Goal: Information Seeking & Learning: Learn about a topic

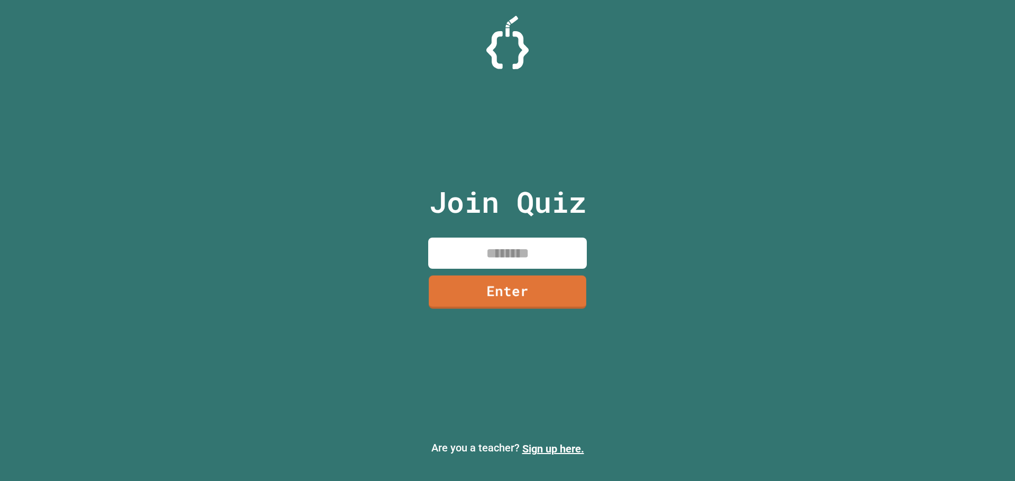
click at [502, 248] on input at bounding box center [507, 253] width 159 height 31
type input "********"
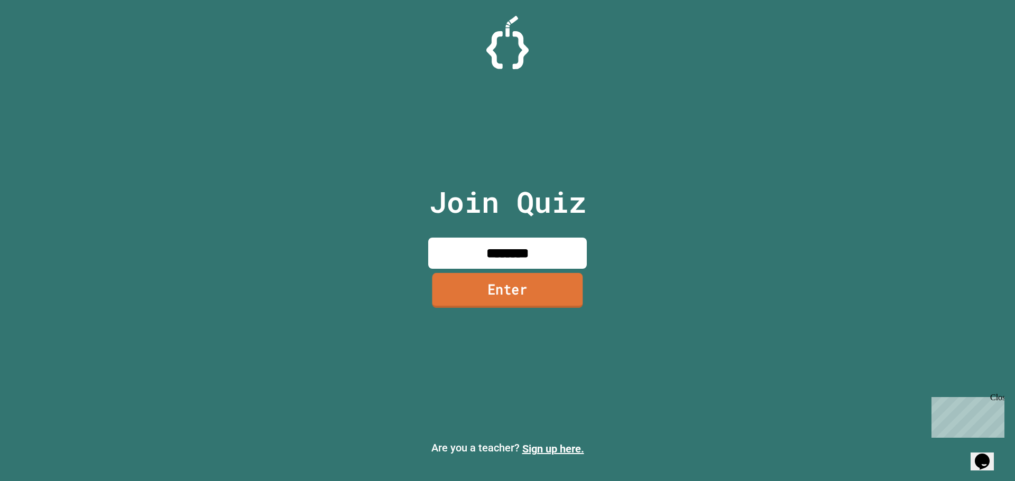
click at [558, 294] on link "Enter" at bounding box center [507, 290] width 151 height 35
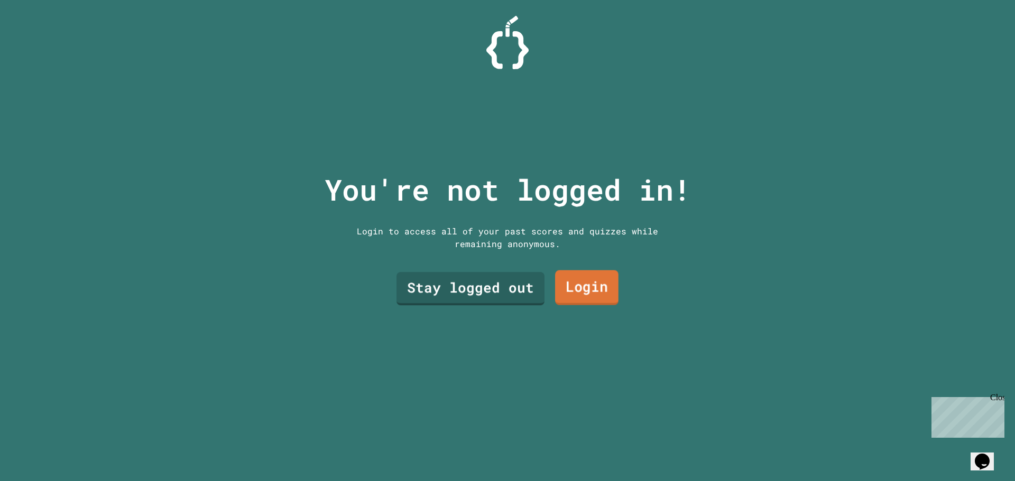
click at [580, 274] on link "Login" at bounding box center [586, 288] width 63 height 35
click at [457, 284] on link "Stay logged out" at bounding box center [470, 287] width 137 height 35
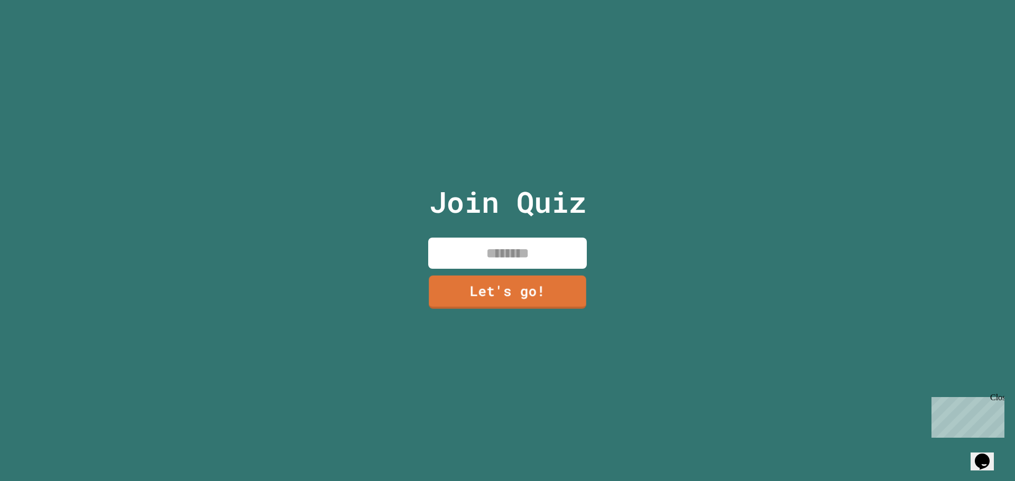
click at [477, 254] on input at bounding box center [507, 253] width 159 height 31
type input "****"
click at [476, 285] on link "Let's go!" at bounding box center [507, 291] width 160 height 34
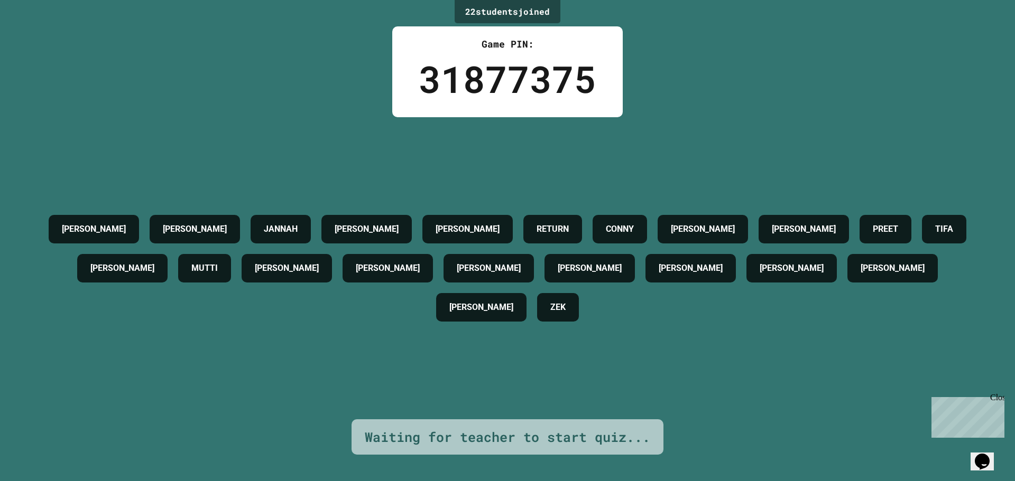
click at [999, 395] on div "Close" at bounding box center [996, 399] width 13 height 13
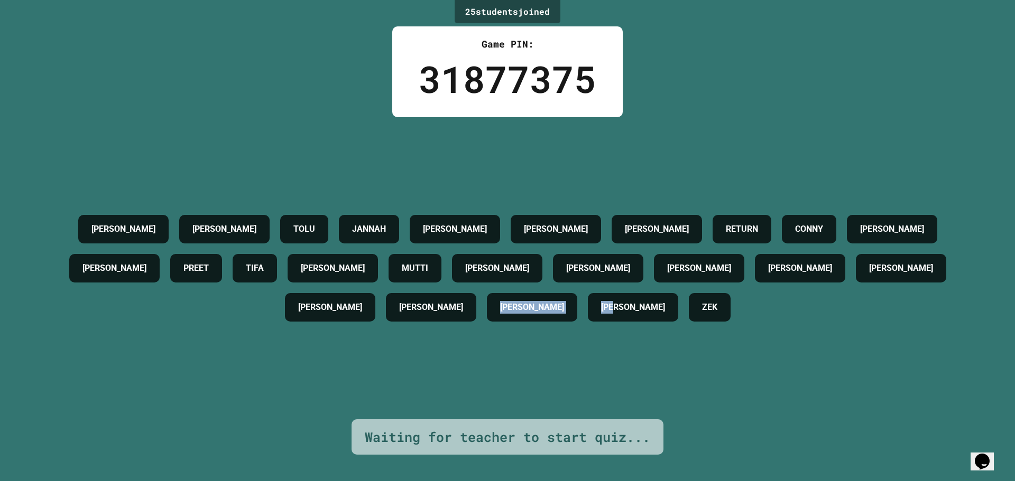
drag, startPoint x: 620, startPoint y: 309, endPoint x: 514, endPoint y: 315, distance: 106.4
click at [514, 315] on div "[PERSON_NAME] JANNAH [PERSON_NAME] [PERSON_NAME] RETURN [PERSON_NAME] [PERSON_N…" at bounding box center [507, 268] width 962 height 117
click at [513, 313] on h4 "[PERSON_NAME]" at bounding box center [532, 307] width 64 height 13
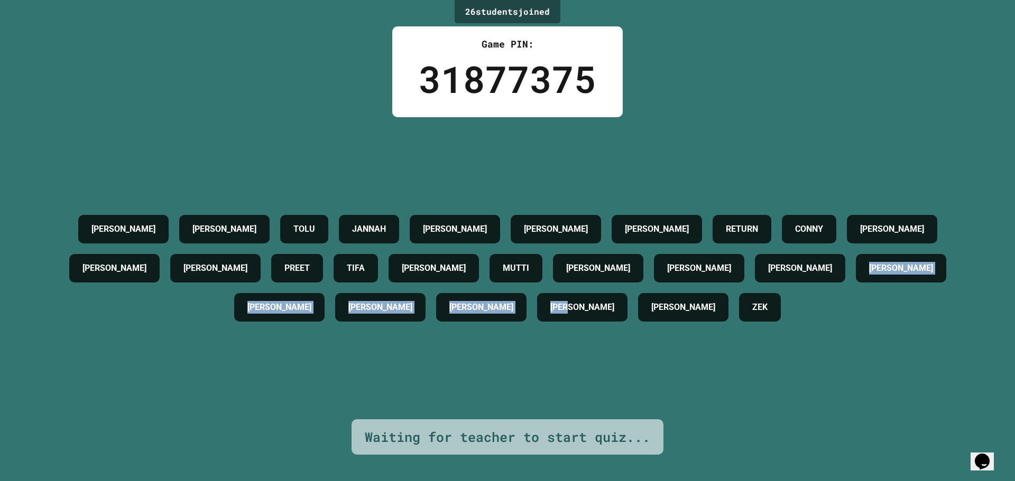
drag, startPoint x: 513, startPoint y: 313, endPoint x: 896, endPoint y: 328, distance: 382.9
click at [896, 327] on div "[PERSON_NAME] JANNAH [PERSON_NAME] [PERSON_NAME] RETURN [PERSON_NAME] [PERSON_N…" at bounding box center [507, 268] width 962 height 117
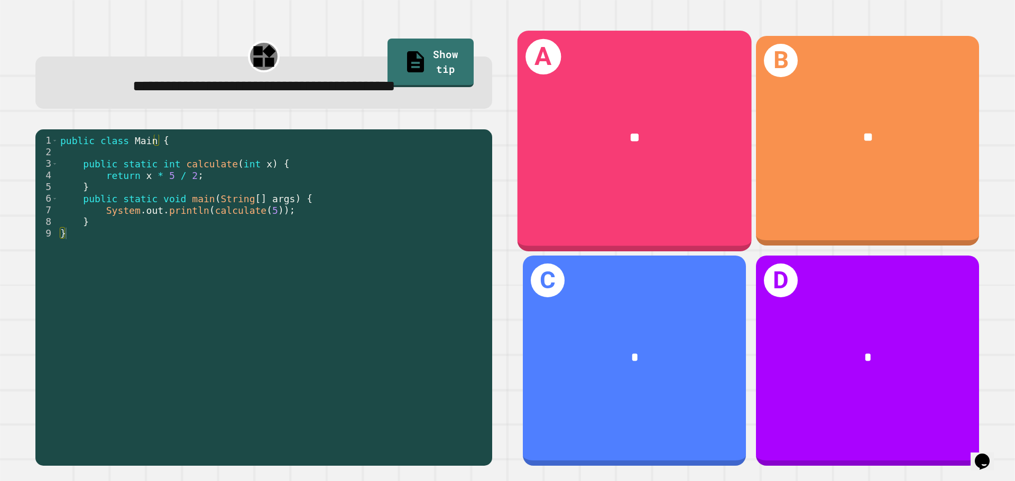
click at [644, 144] on div "**" at bounding box center [634, 138] width 234 height 71
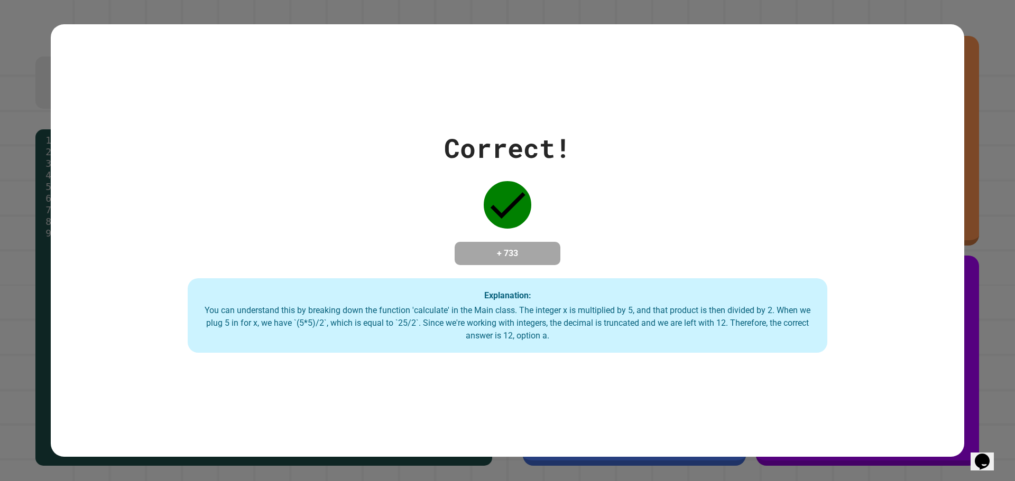
click at [461, 446] on div "Correct! + 733 Explanation: You can understand this by breaking down the functi…" at bounding box center [507, 240] width 913 height 433
click at [473, 404] on div "Correct! + 733 Explanation: You can understand this by breaking down the functi…" at bounding box center [507, 240] width 913 height 433
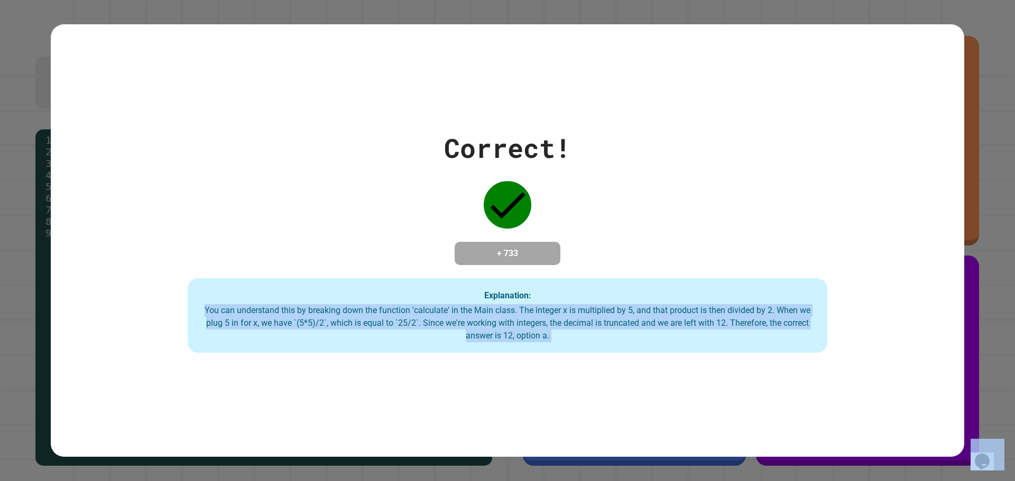
click at [473, 404] on div "Correct! + 733 Explanation: You can understand this by breaking down the functi…" at bounding box center [507, 240] width 913 height 433
click at [475, 375] on div "Correct! + 733 Explanation: You can understand this by breaking down the functi…" at bounding box center [507, 240] width 913 height 433
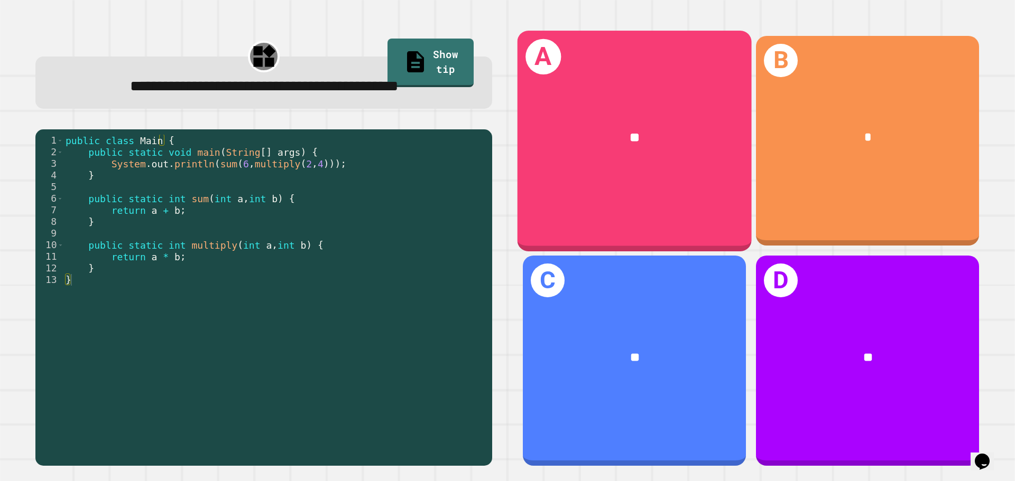
click at [609, 200] on div "A **" at bounding box center [634, 141] width 234 height 220
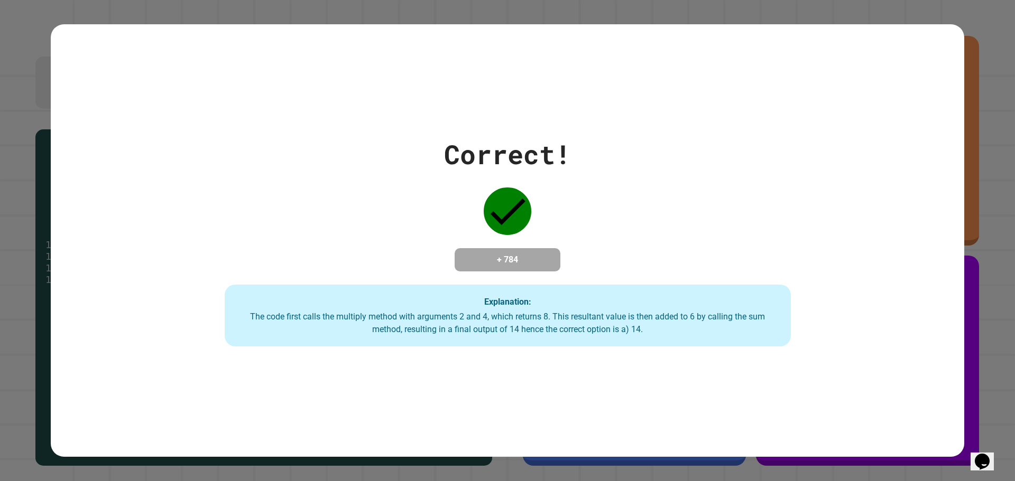
click at [30, 426] on div "Correct! + 784 Explanation: The code first calls the multiply method with argum…" at bounding box center [507, 240] width 1015 height 481
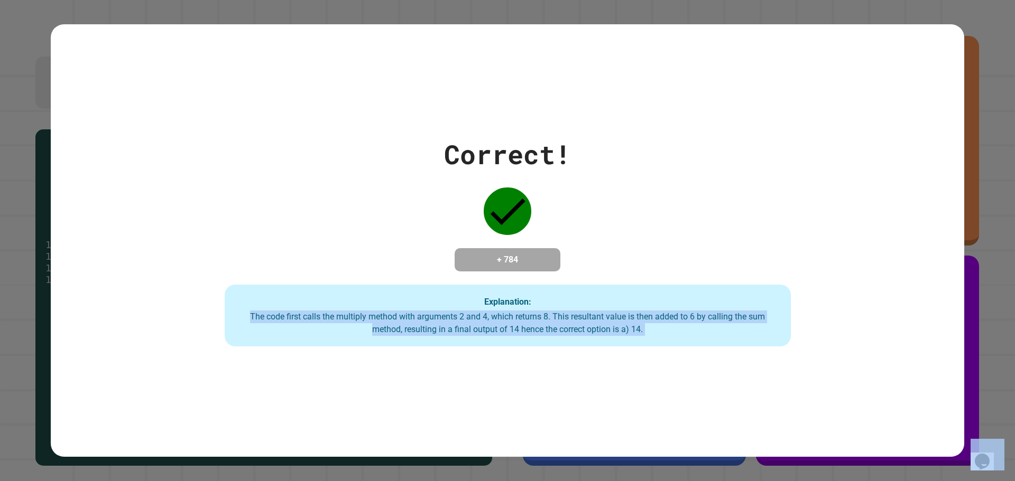
click at [30, 426] on div "Correct! + 784 Explanation: The code first calls the multiply method with argum…" at bounding box center [507, 240] width 1015 height 481
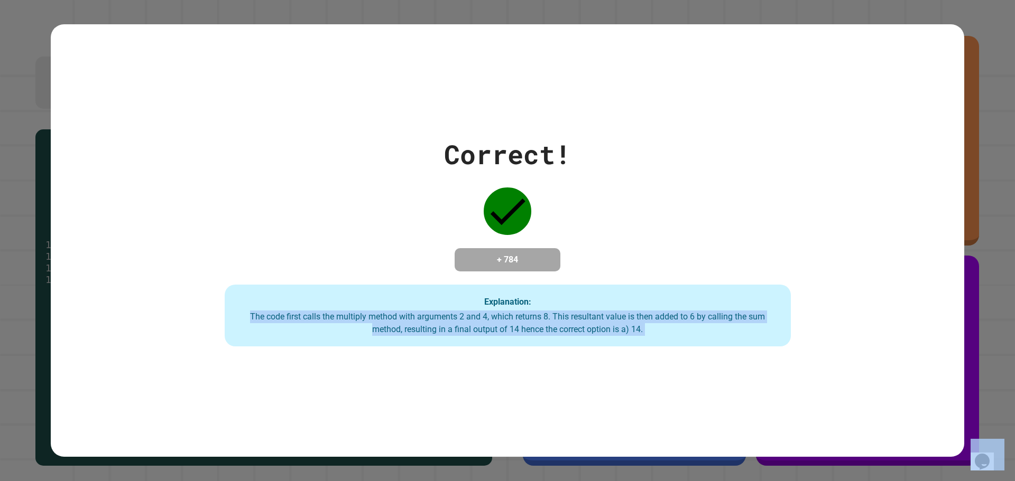
click at [30, 426] on div "Correct! + 784 Explanation: The code first calls the multiply method with argum…" at bounding box center [507, 240] width 1015 height 481
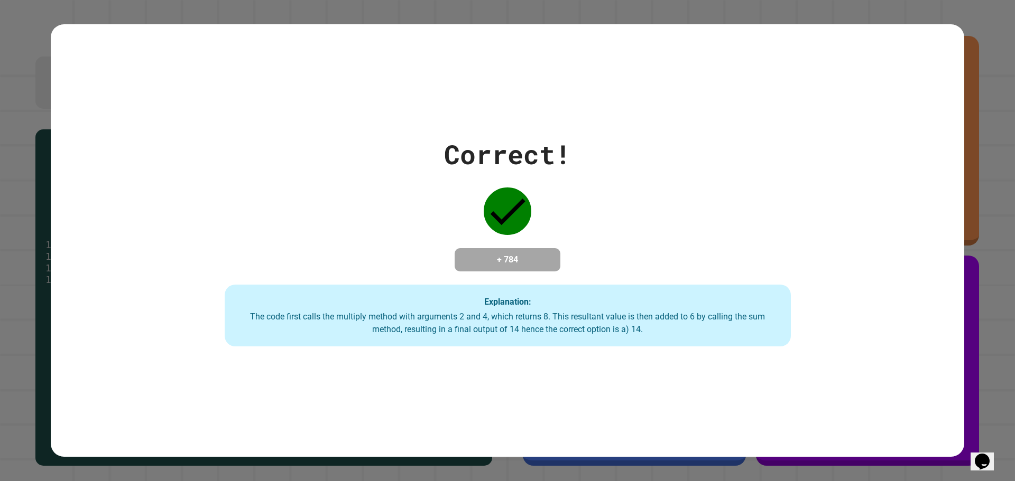
click at [409, 277] on div "Correct! + 784 Explanation: The code first calls the multiply method with argum…" at bounding box center [507, 241] width 809 height 212
click at [409, 280] on div "Correct! + 784 Explanation: The code first calls the multiply method with argum…" at bounding box center [507, 241] width 809 height 212
click at [400, 331] on div "The code first calls the multiply method with arguments 2 and 4, which returns …" at bounding box center [507, 323] width 545 height 25
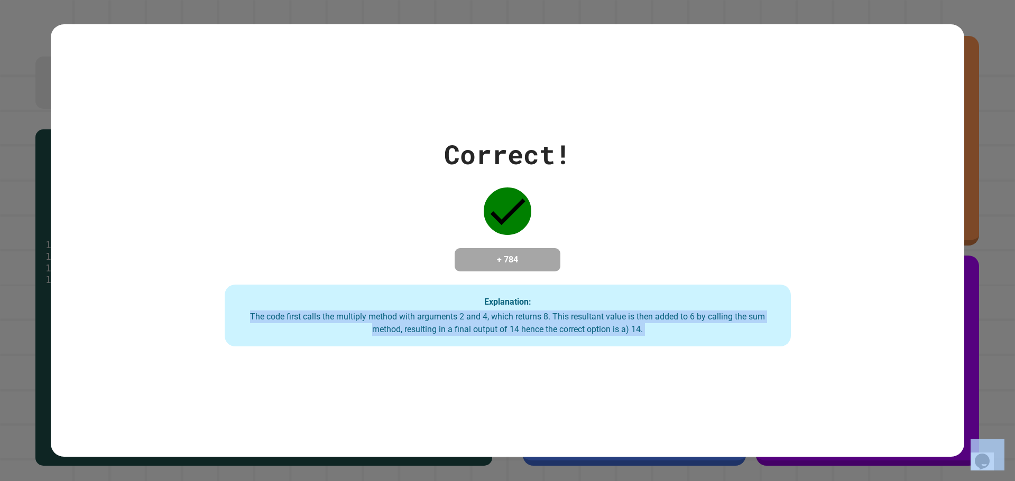
click at [400, 331] on div "The code first calls the multiply method with arguments 2 and 4, which returns …" at bounding box center [507, 323] width 545 height 25
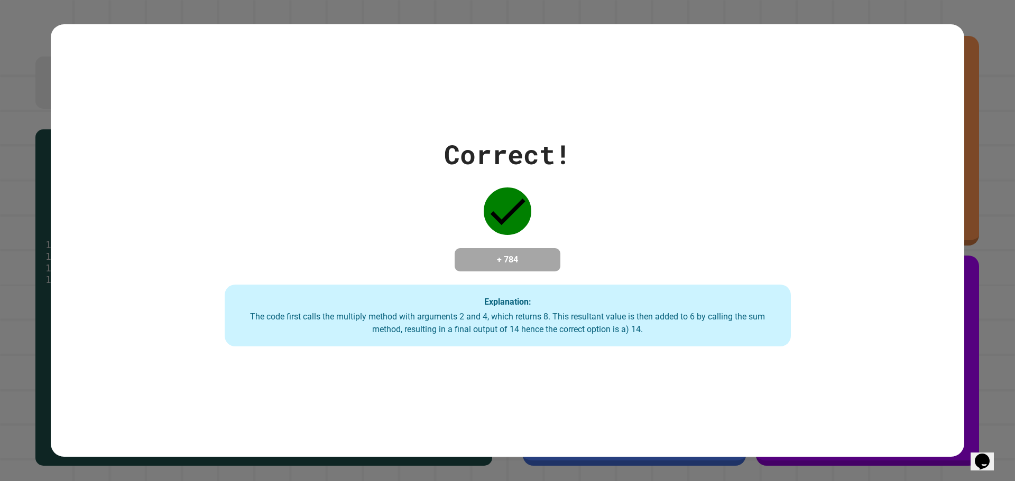
click at [402, 275] on div "Correct! + 784 Explanation: The code first calls the multiply method with argum…" at bounding box center [507, 241] width 809 height 212
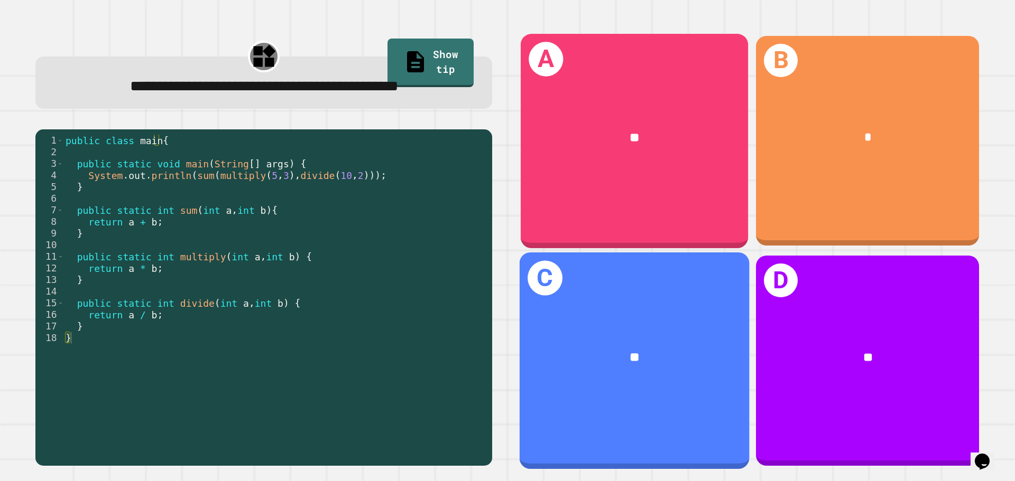
click at [632, 149] on div "**" at bounding box center [634, 138] width 227 height 69
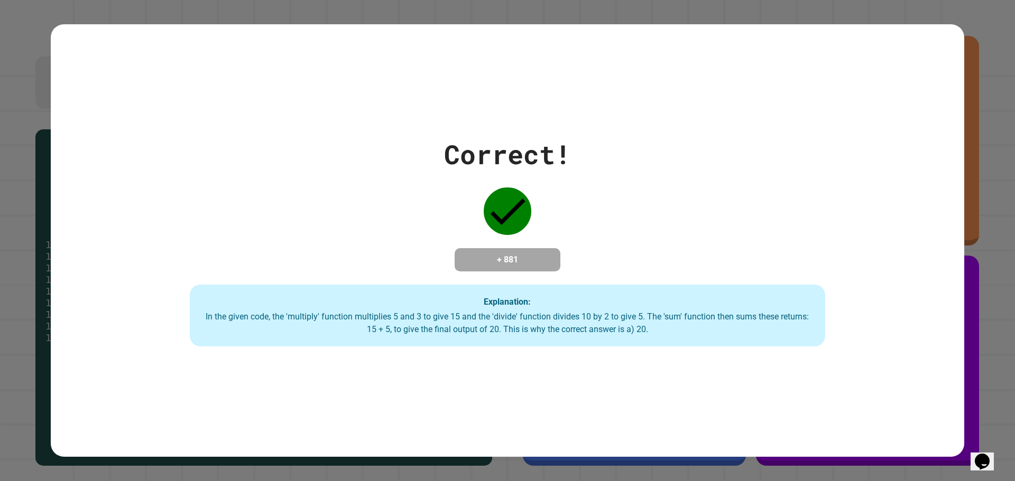
click at [675, 106] on div "Correct! + 881 Explanation: In the given code, the 'multiply' function multipli…" at bounding box center [507, 240] width 913 height 433
click at [984, 36] on div "Correct! + 881 Explanation: In the given code, the 'multiply' function multipli…" at bounding box center [507, 240] width 1015 height 481
drag, startPoint x: 984, startPoint y: 36, endPoint x: 977, endPoint y: 38, distance: 7.6
click at [977, 38] on div "Correct! + 881 Explanation: In the given code, the 'multiply' function multipli…" at bounding box center [507, 240] width 1015 height 481
click at [11, 230] on div "Correct! + 881 Explanation: In the given code, the 'multiply' function multipli…" at bounding box center [507, 240] width 1015 height 481
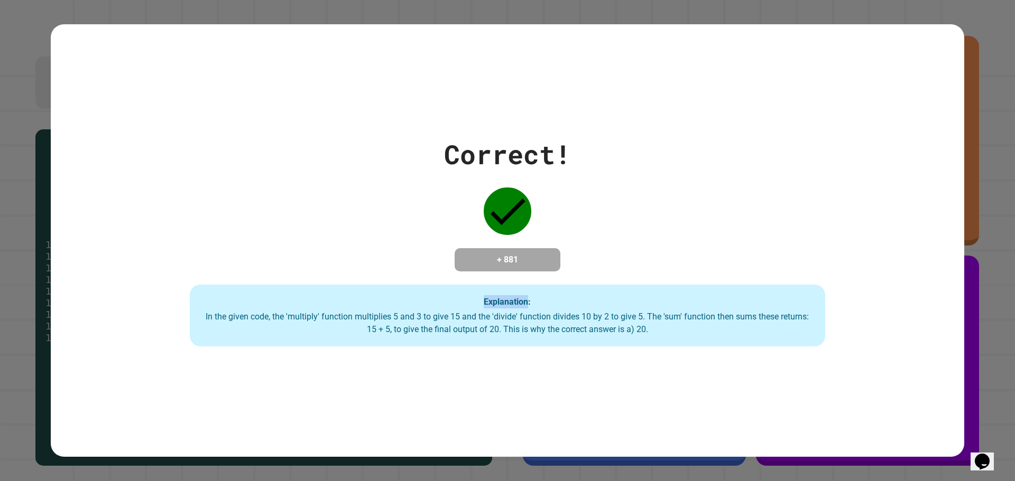
click at [11, 230] on div "Correct! + 881 Explanation: In the given code, the 'multiply' function multipli…" at bounding box center [507, 240] width 1015 height 481
click at [9, 255] on div "Correct! + 881 Explanation: In the given code, the 'multiply' function multipli…" at bounding box center [507, 240] width 1015 height 481
click at [8, 255] on div "Correct! + 881 Explanation: In the given code, the 'multiply' function multipli…" at bounding box center [507, 240] width 1015 height 481
click at [20, 348] on div "Correct! + 881 Explanation: In the given code, the 'multiply' function multipli…" at bounding box center [507, 240] width 1015 height 481
click at [21, 348] on div "Correct! + 881 Explanation: In the given code, the 'multiply' function multipli…" at bounding box center [507, 240] width 1015 height 481
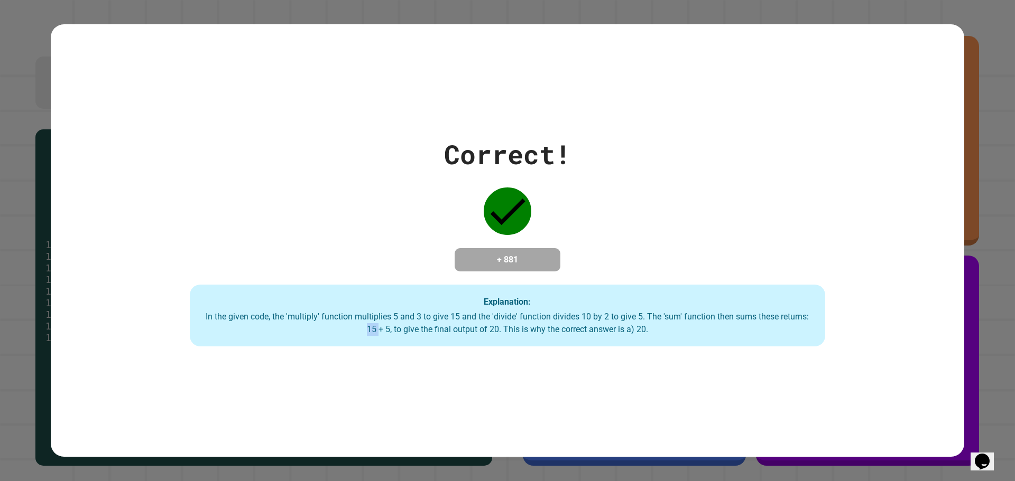
click at [21, 357] on div "Correct! + 881 Explanation: In the given code, the 'multiply' function multipli…" at bounding box center [507, 240] width 1015 height 481
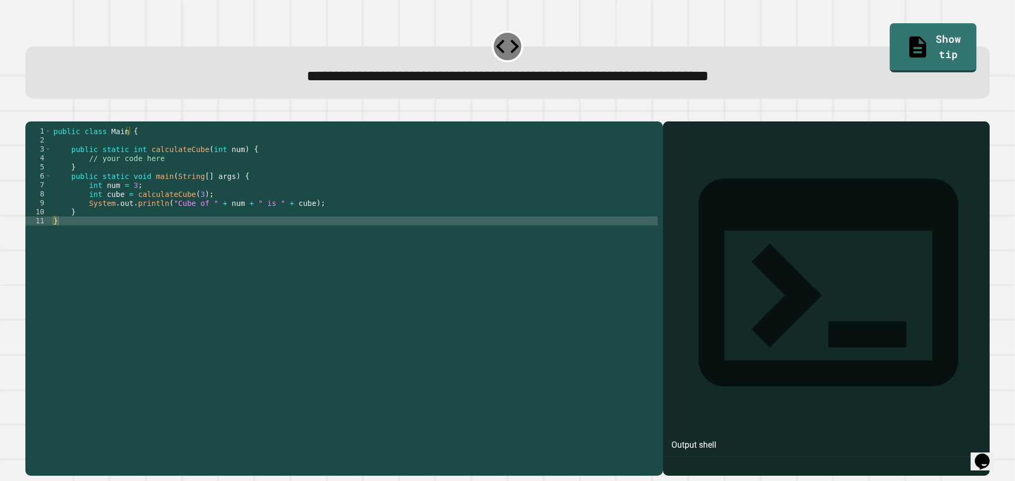
click at [177, 177] on div "public class Main { public static int calculateCube ( int num ) { // your code …" at bounding box center [354, 288] width 606 height 323
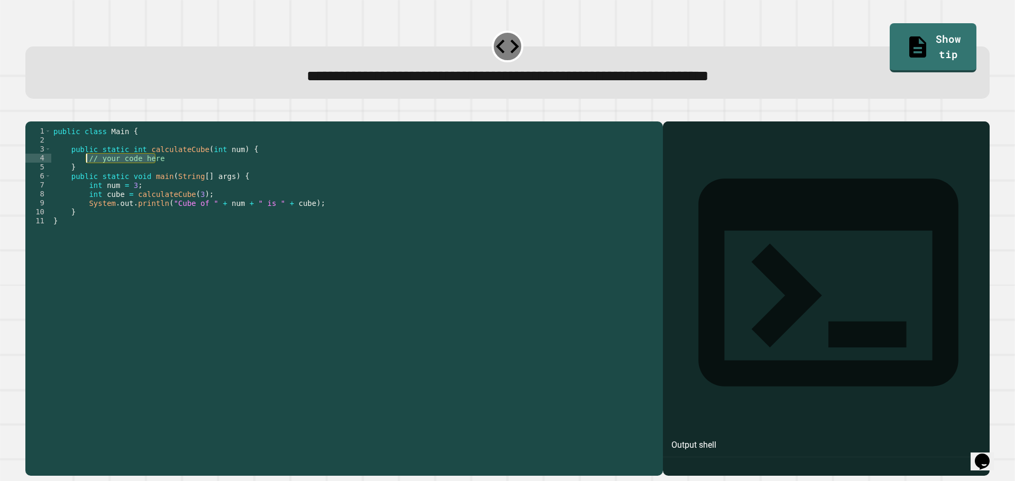
drag, startPoint x: 176, startPoint y: 176, endPoint x: 86, endPoint y: 173, distance: 90.4
click at [86, 173] on div "public class Main { public static int calculateCube ( int num ) { // your code …" at bounding box center [354, 288] width 606 height 323
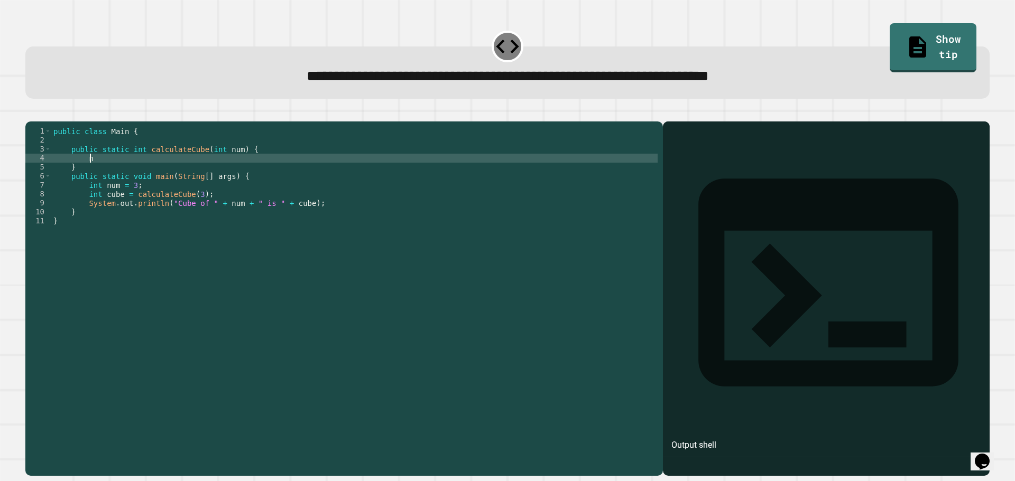
type textarea "*"
click at [31, 113] on icon "button" at bounding box center [31, 113] width 0 height 0
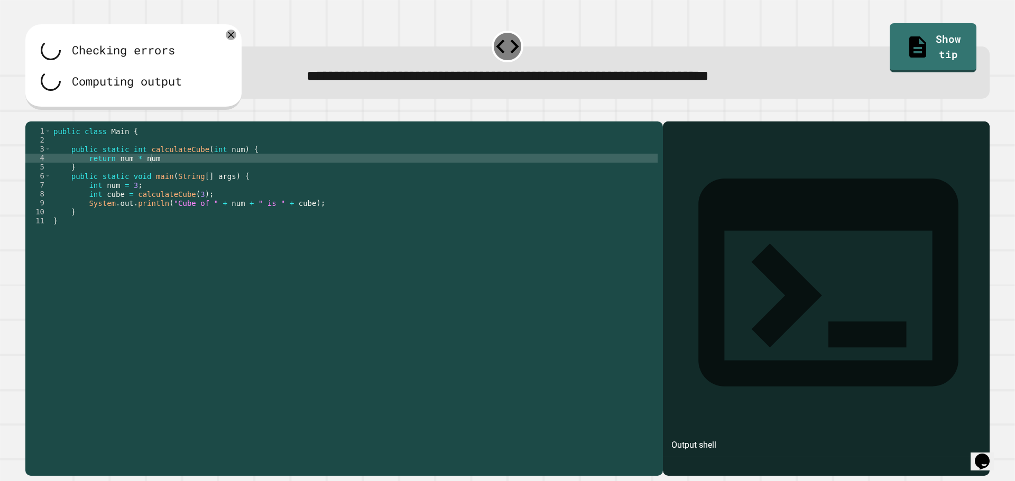
click at [158, 175] on div "public class Main { public static int calculateCube ( int num ) { return num * …" at bounding box center [354, 288] width 606 height 323
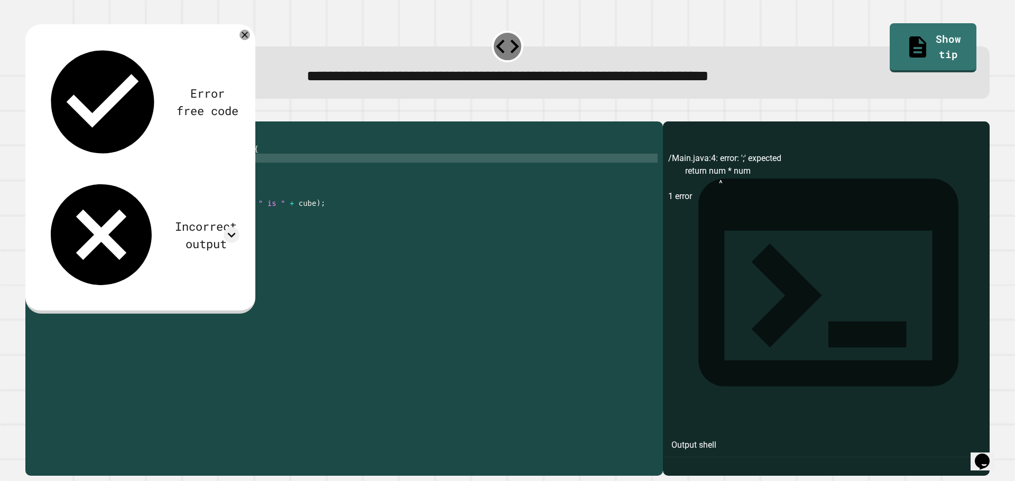
scroll to position [0, 8]
type textarea "**********"
click at [31, 113] on button "button" at bounding box center [31, 113] width 0 height 0
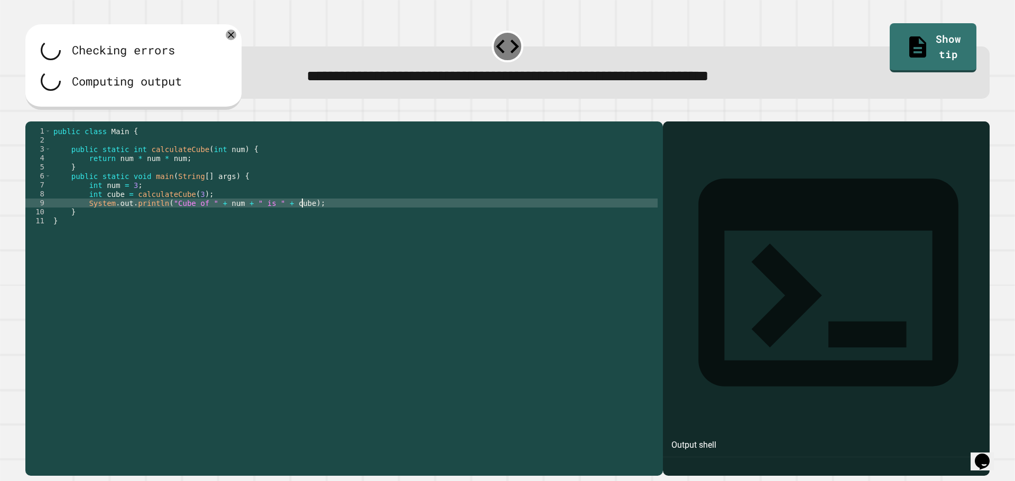
click at [375, 215] on div "public class Main { public static int calculateCube ( int num ) { return num * …" at bounding box center [354, 288] width 606 height 323
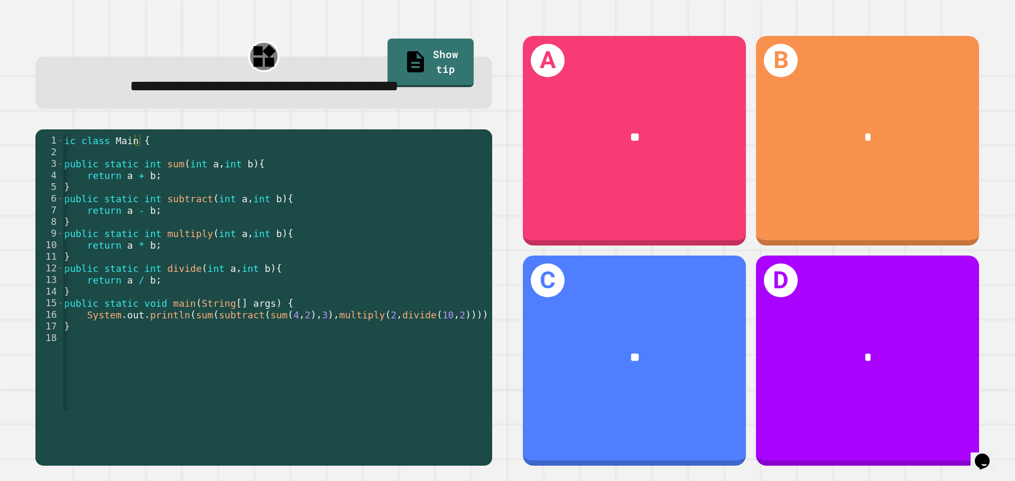
scroll to position [0, 28]
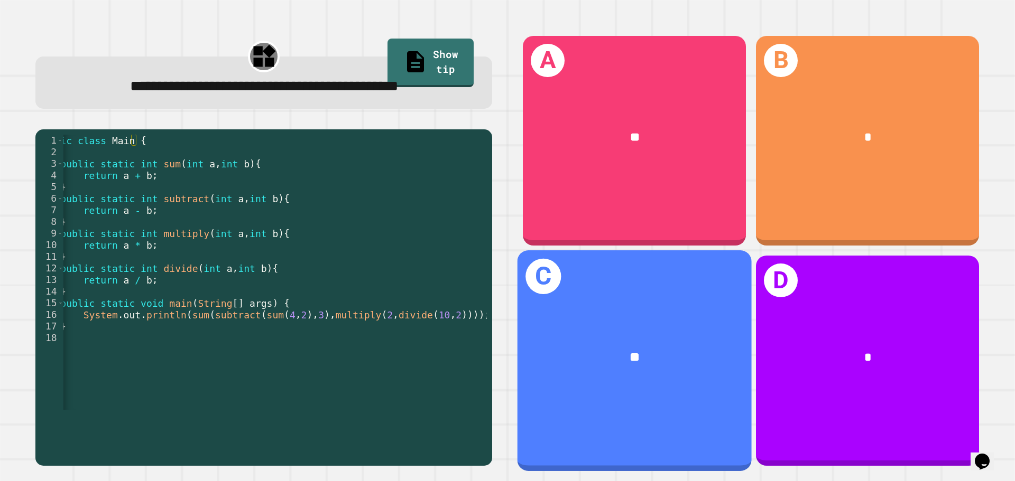
click at [649, 422] on div "C **" at bounding box center [634, 361] width 234 height 220
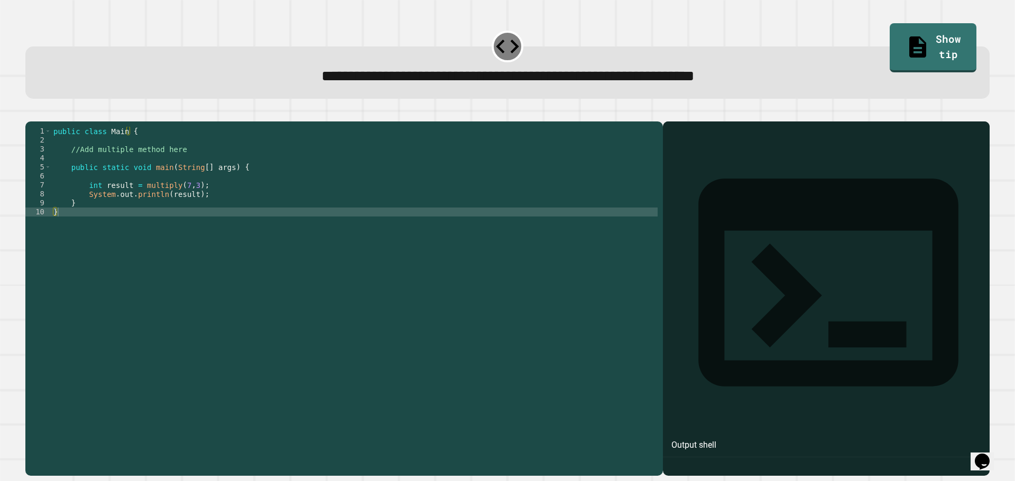
click at [155, 181] on div "public class Main { //Add multiple method here public static void main ( String…" at bounding box center [354, 288] width 606 height 323
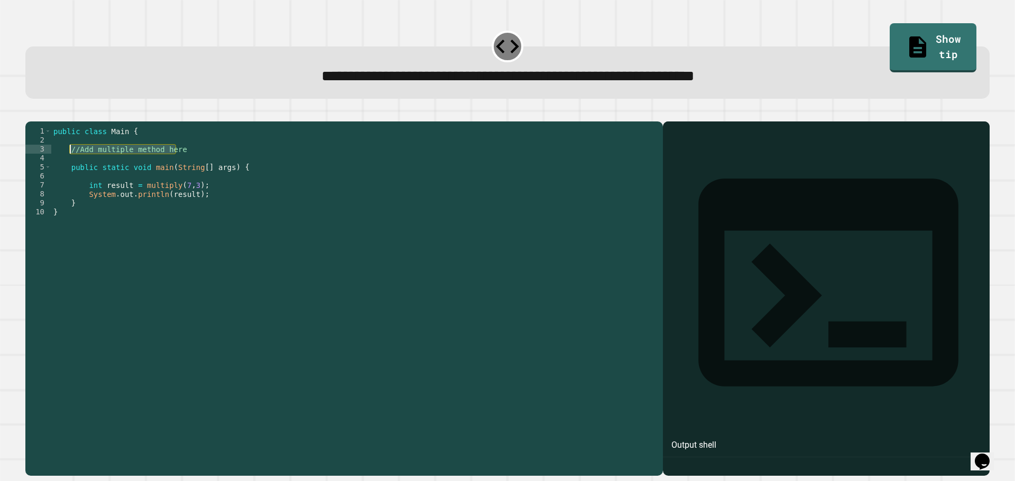
drag, startPoint x: 202, startPoint y: 161, endPoint x: 71, endPoint y: 168, distance: 131.8
click at [71, 168] on div "public class Main { //Add multiple method here public static void main ( String…" at bounding box center [354, 288] width 606 height 323
type textarea "**********"
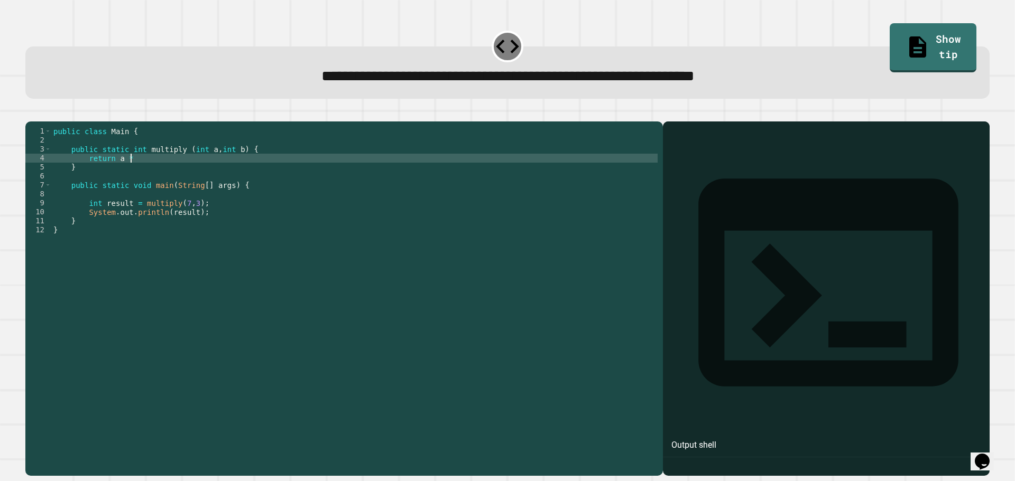
scroll to position [0, 5]
type textarea "**********"
click at [31, 113] on button "button" at bounding box center [31, 113] width 0 height 0
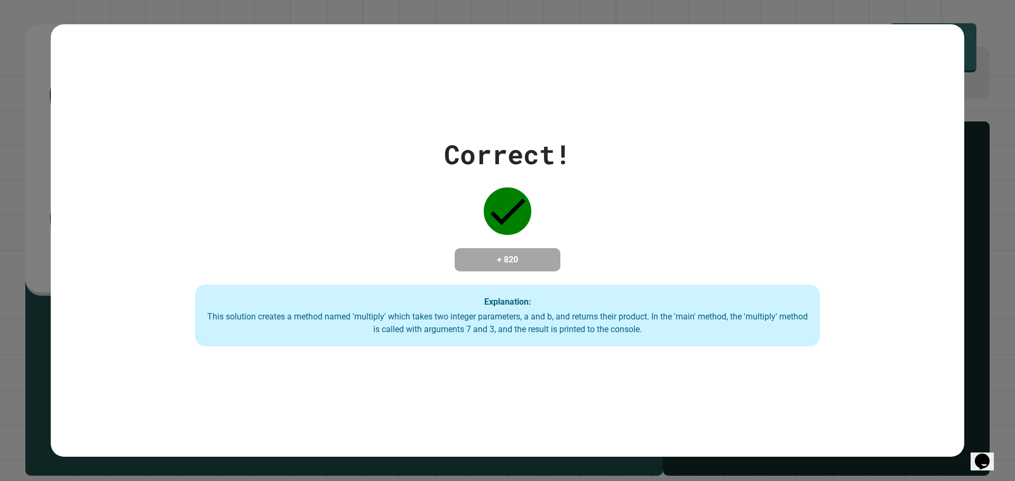
click at [306, 270] on div "Correct! + 820 Explanation: This solution creates a method named 'multiply' whi…" at bounding box center [507, 241] width 892 height 212
click at [18, 333] on div "Correct! + 820 Explanation: This solution creates a method named 'multiply' whi…" at bounding box center [507, 240] width 1015 height 481
